Goal: Check status: Check status

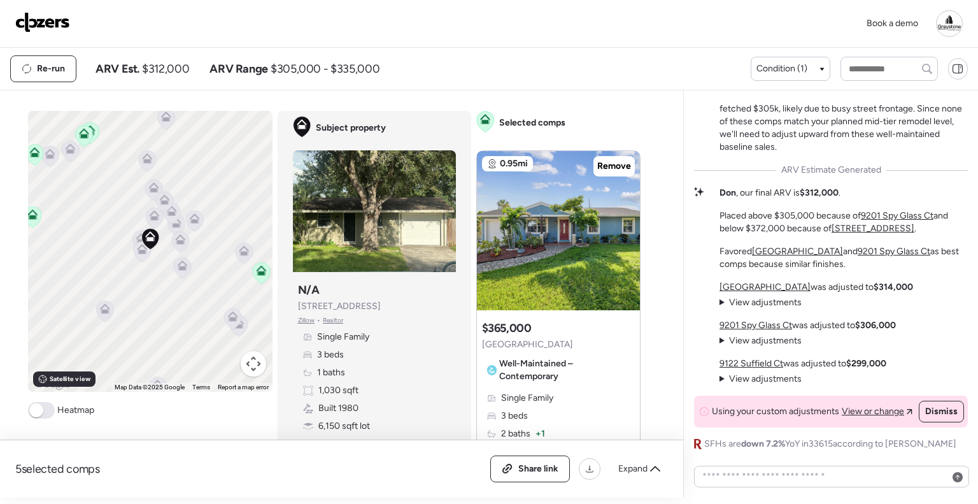
click at [955, 23] on div at bounding box center [949, 23] width 27 height 27
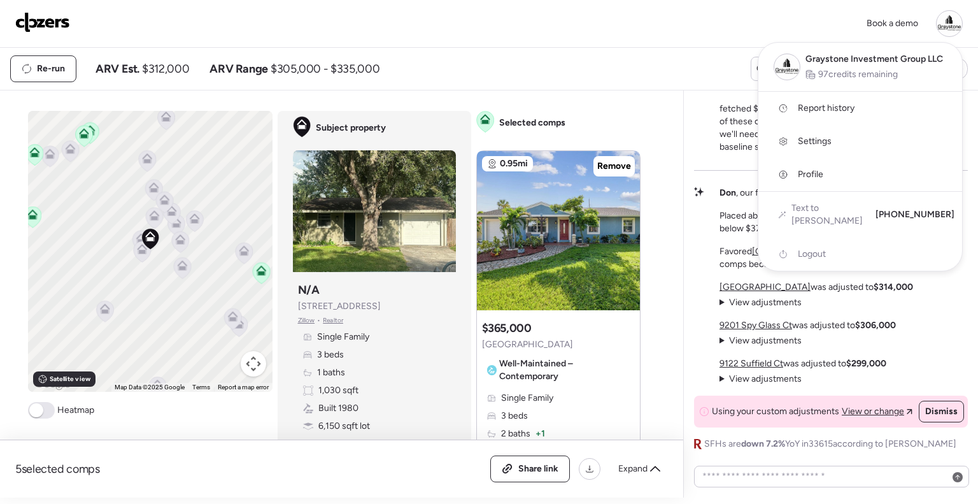
click at [829, 110] on span "Report history" at bounding box center [826, 108] width 57 height 13
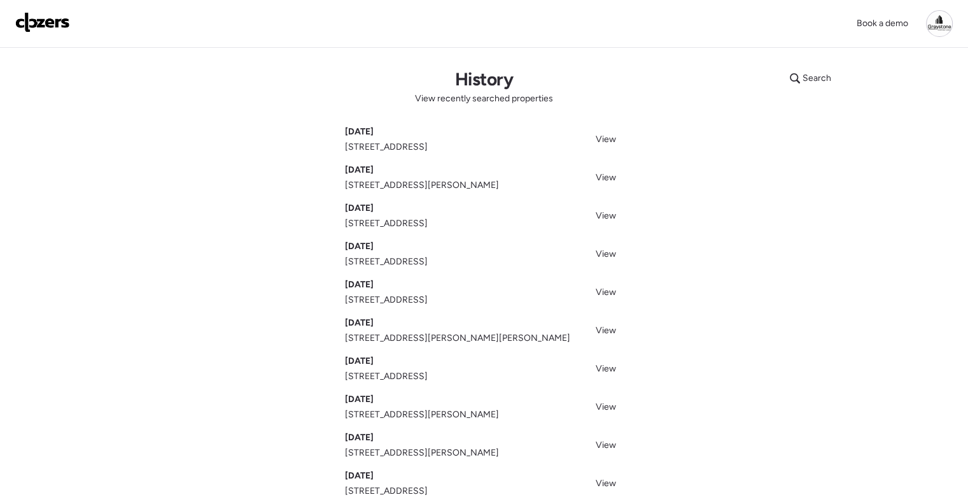
scroll to position [64, 0]
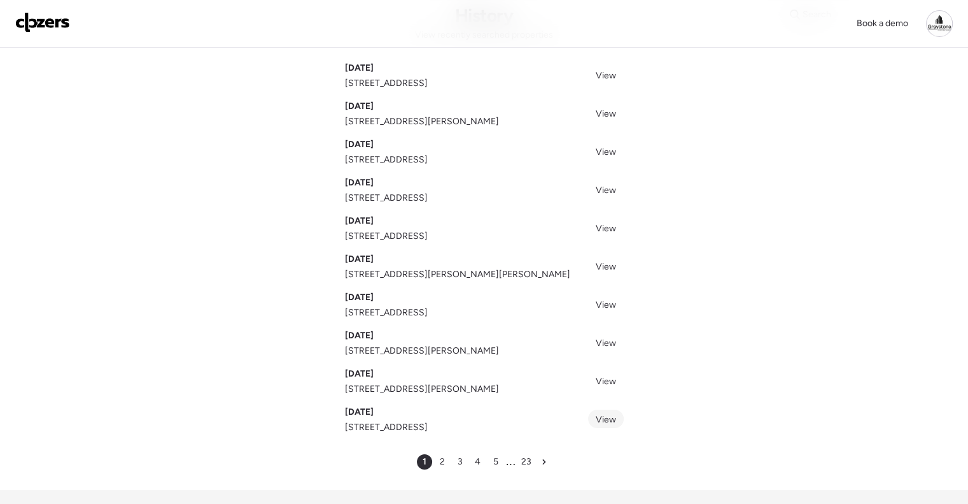
click at [606, 422] on span "View" at bounding box center [606, 419] width 20 height 11
